Goal: Task Accomplishment & Management: Manage account settings

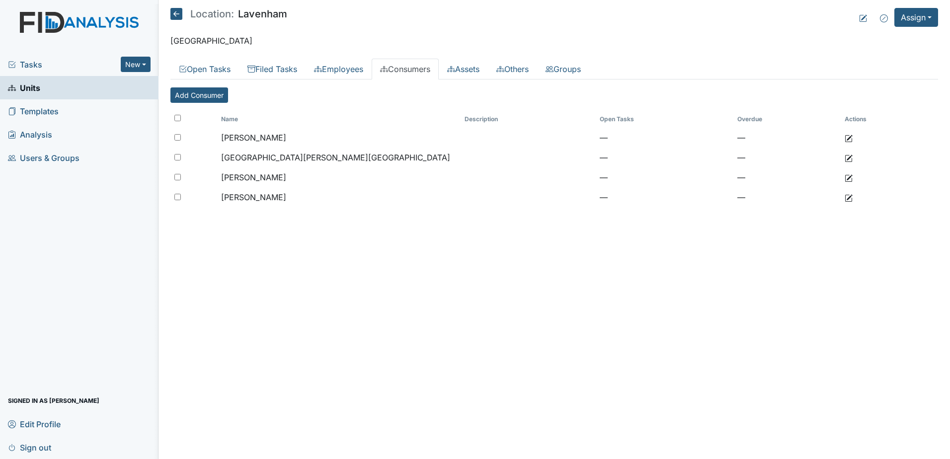
click at [102, 64] on span "Tasks" at bounding box center [64, 65] width 113 height 12
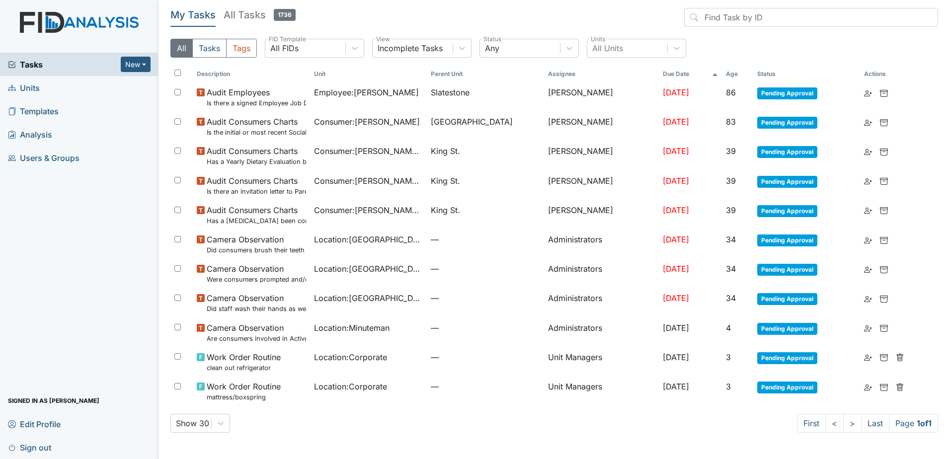
click at [177, 72] on input "checkbox" at bounding box center [177, 73] width 6 height 6
checkbox input "true"
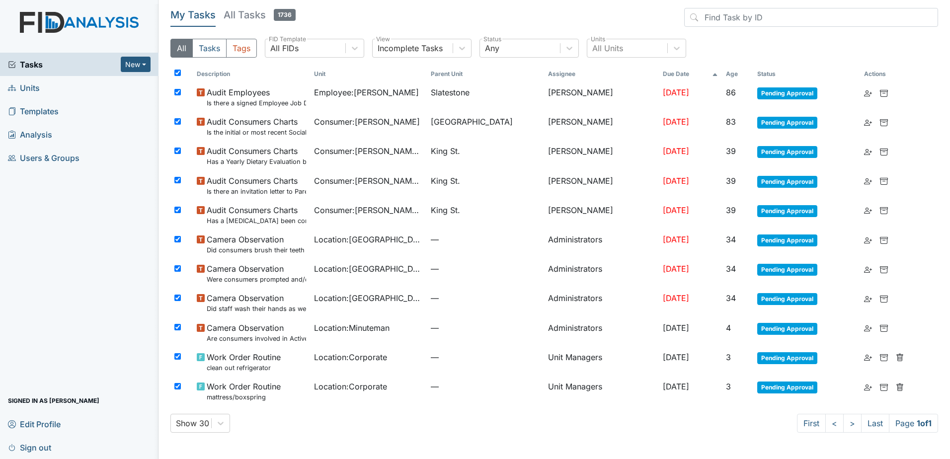
checkbox input "true"
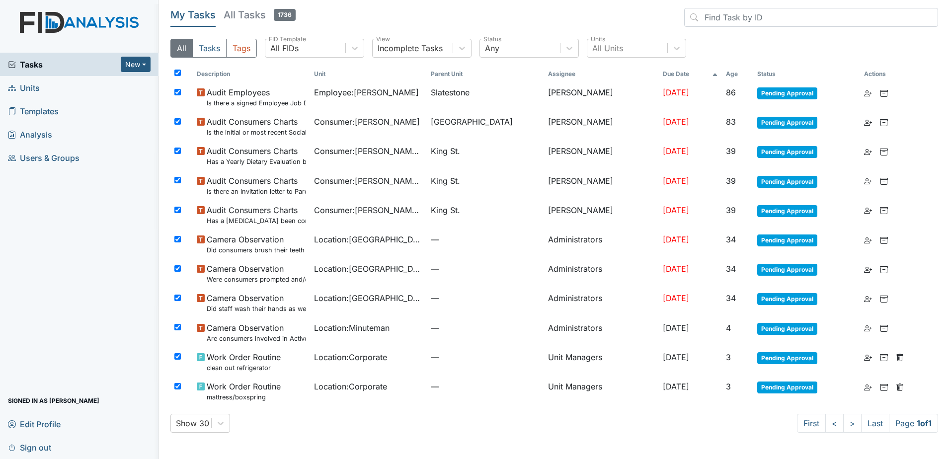
checkbox input "true"
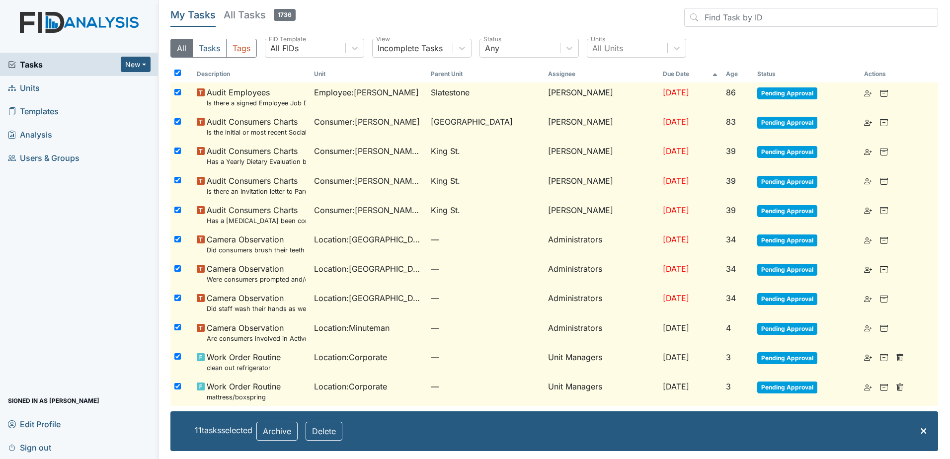
click at [177, 357] on input "checkbox" at bounding box center [177, 356] width 6 height 6
checkbox input "false"
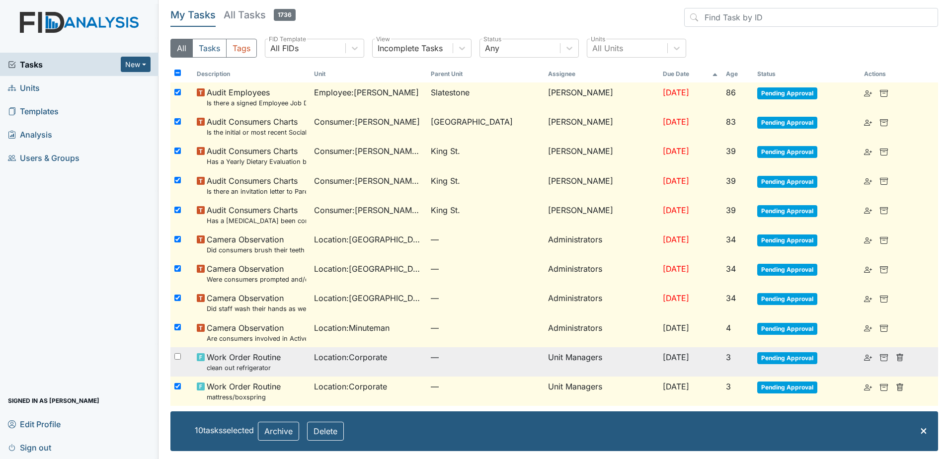
click at [178, 359] on input "checkbox" at bounding box center [177, 356] width 6 height 6
checkbox input "true"
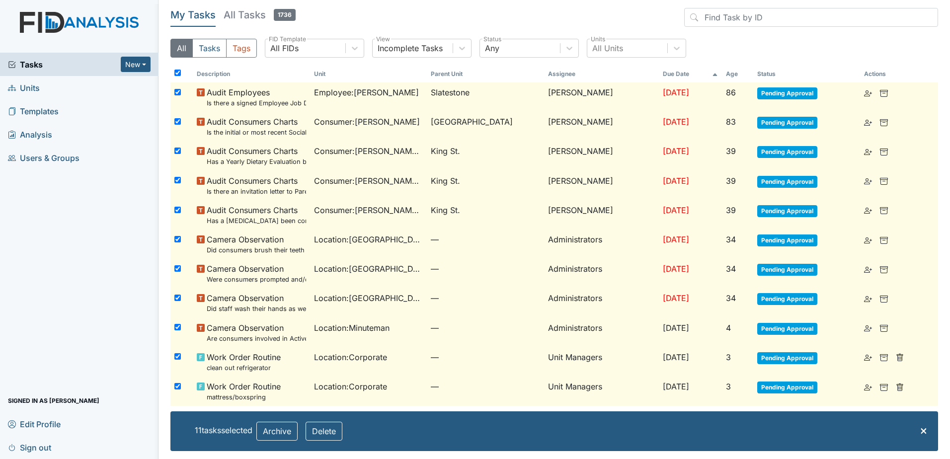
click at [176, 358] on input "checkbox" at bounding box center [177, 356] width 6 height 6
checkbox input "false"
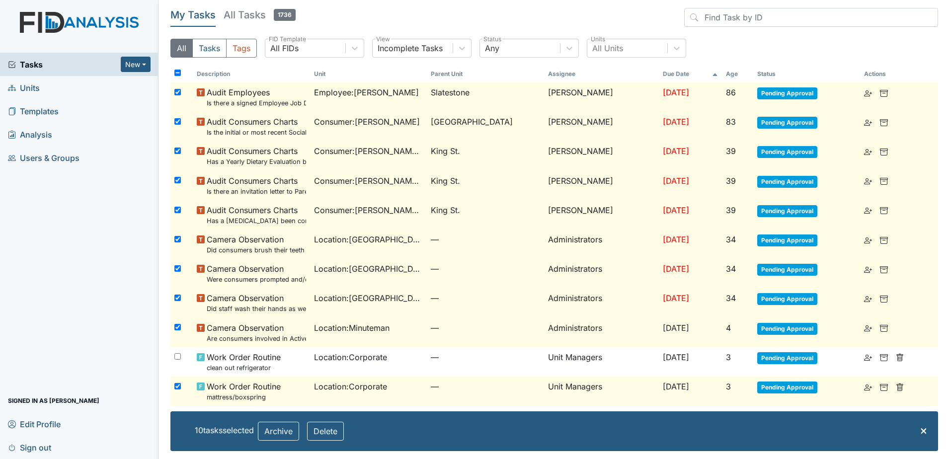
click at [177, 385] on input "checkbox" at bounding box center [177, 386] width 6 height 6
checkbox input "false"
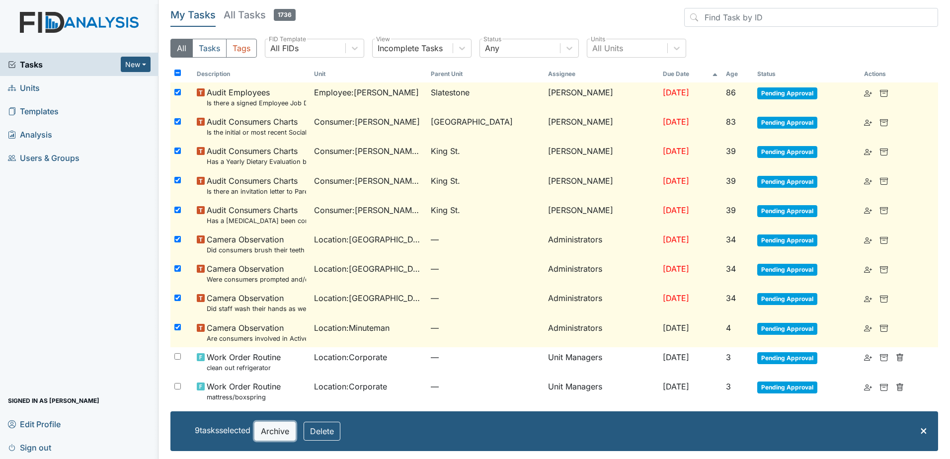
click at [289, 429] on button "Archive" at bounding box center [274, 431] width 41 height 19
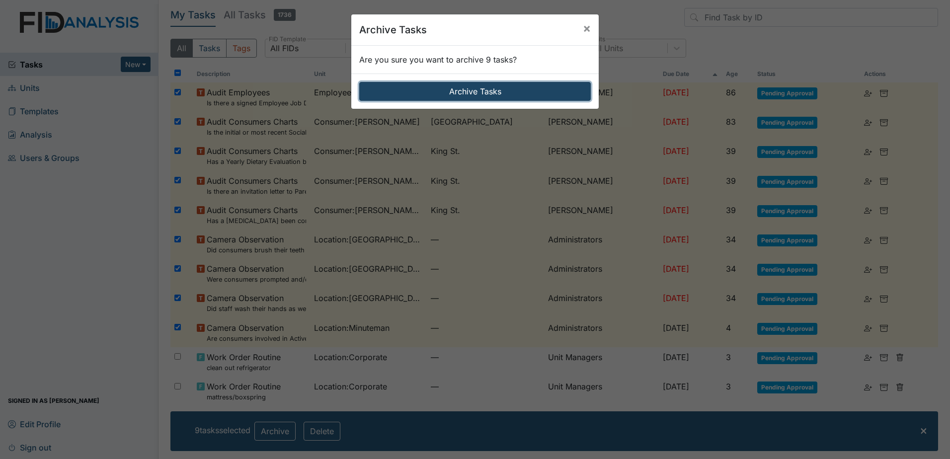
click at [419, 95] on button "Archive Tasks" at bounding box center [475, 91] width 232 height 19
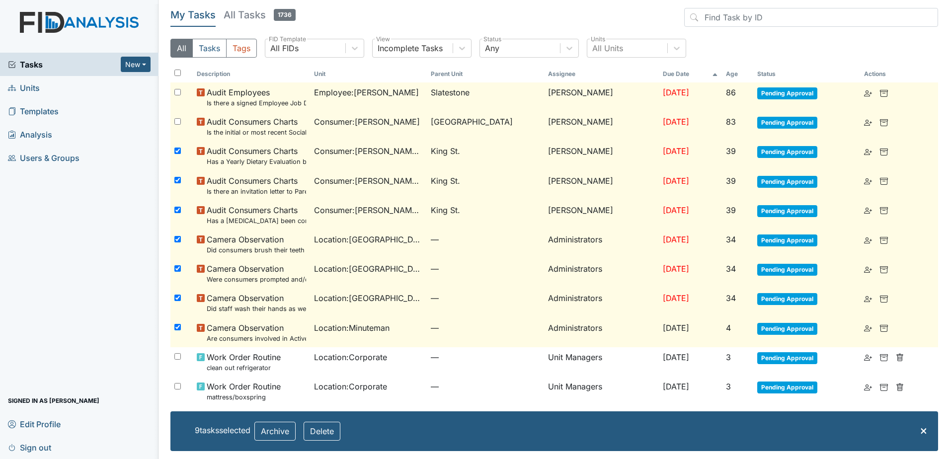
checkbox input "false"
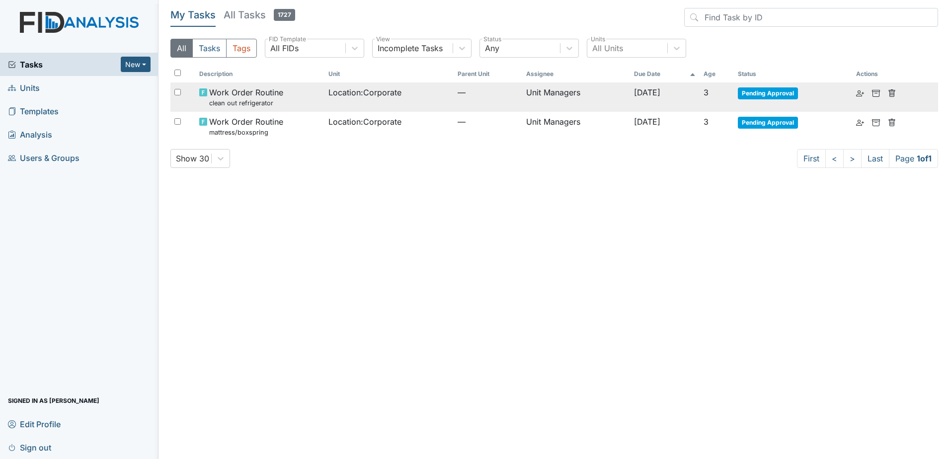
click at [522, 95] on td "Unit Managers" at bounding box center [576, 96] width 108 height 29
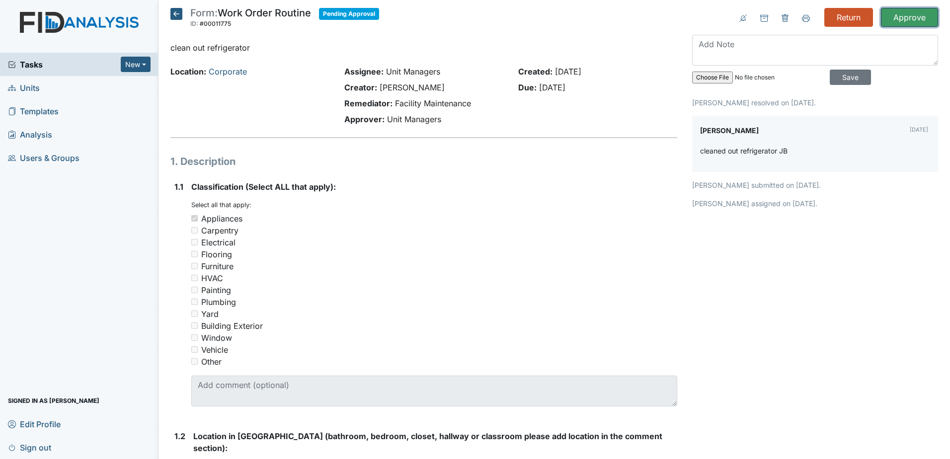
click at [909, 18] on input "Approve" at bounding box center [909, 17] width 57 height 19
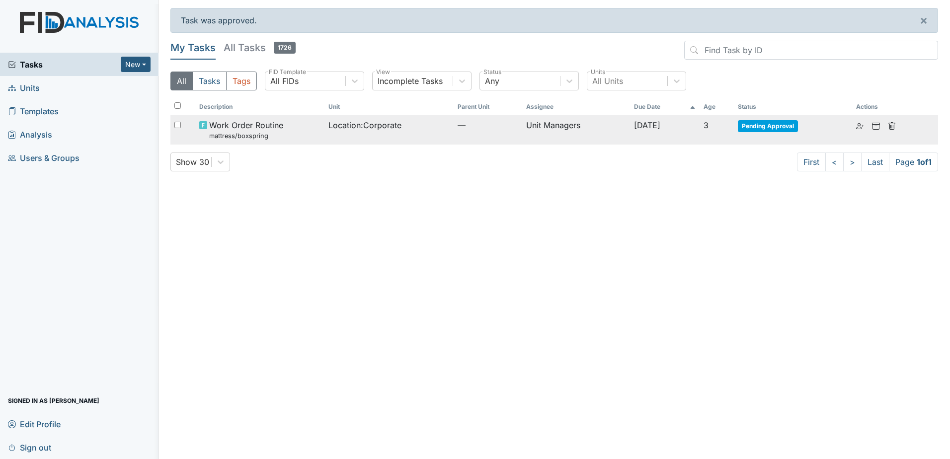
click at [252, 138] on small "mattress/boxspring" at bounding box center [246, 135] width 74 height 9
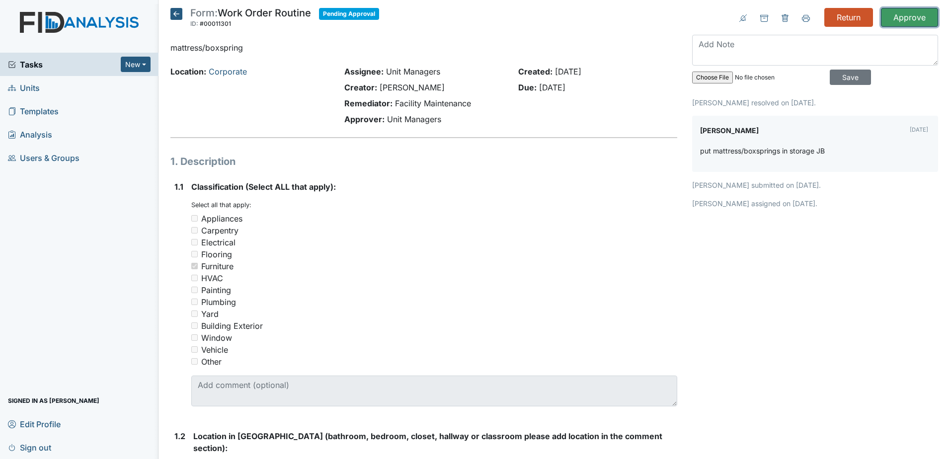
click at [892, 21] on input "Approve" at bounding box center [909, 17] width 57 height 19
